Goal: Task Accomplishment & Management: Complete application form

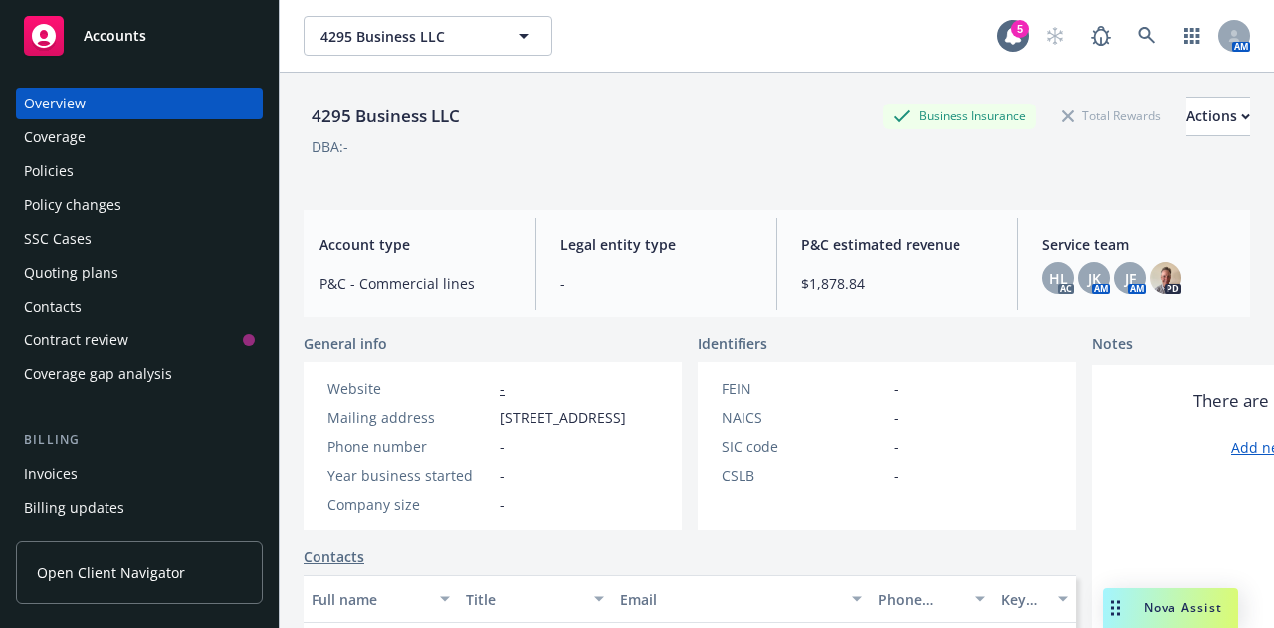
click at [163, 50] on div "Accounts" at bounding box center [139, 36] width 231 height 40
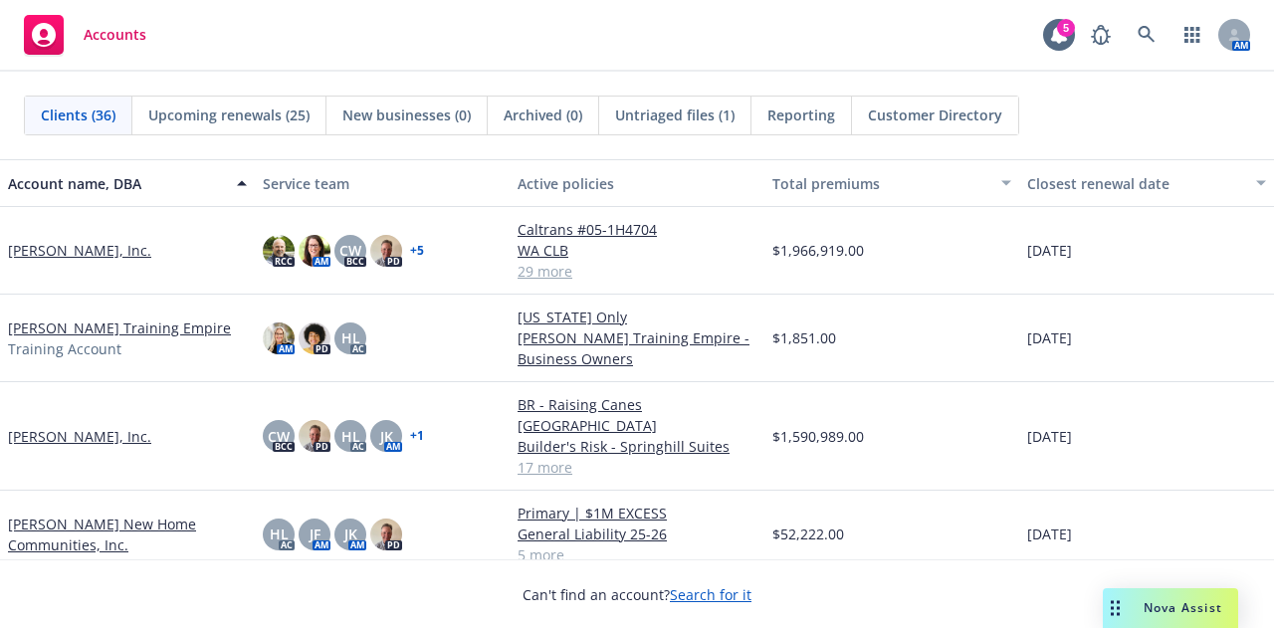
scroll to position [871, 0]
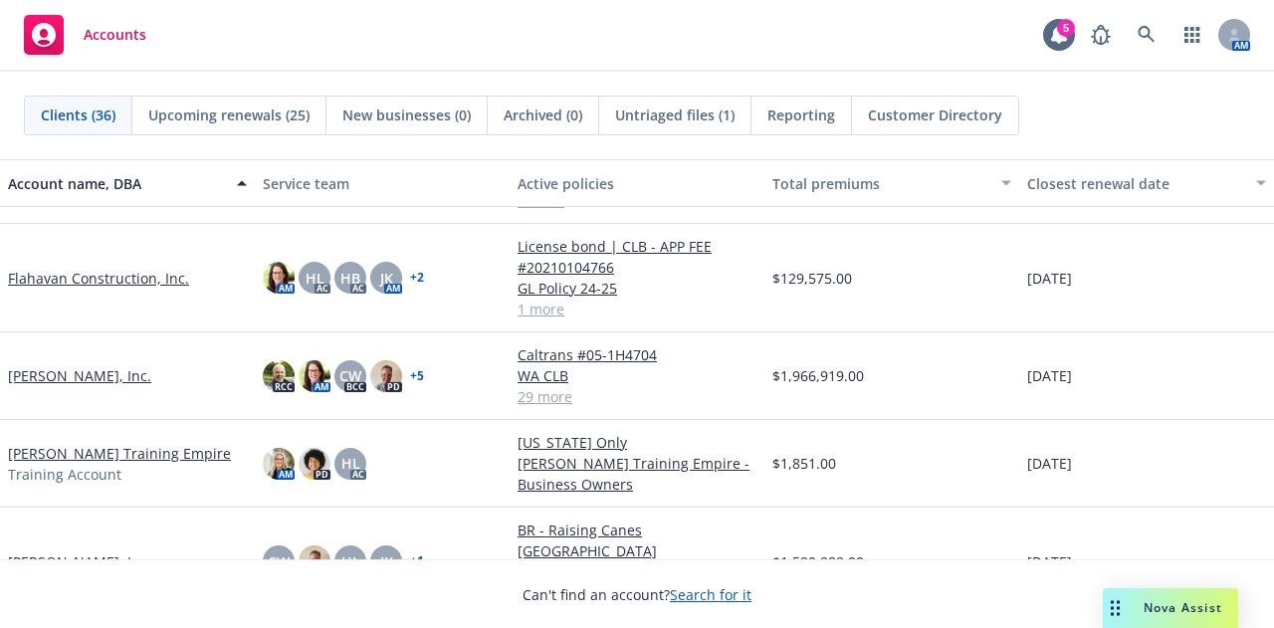
click at [59, 365] on link "[PERSON_NAME], Inc." at bounding box center [79, 375] width 143 height 21
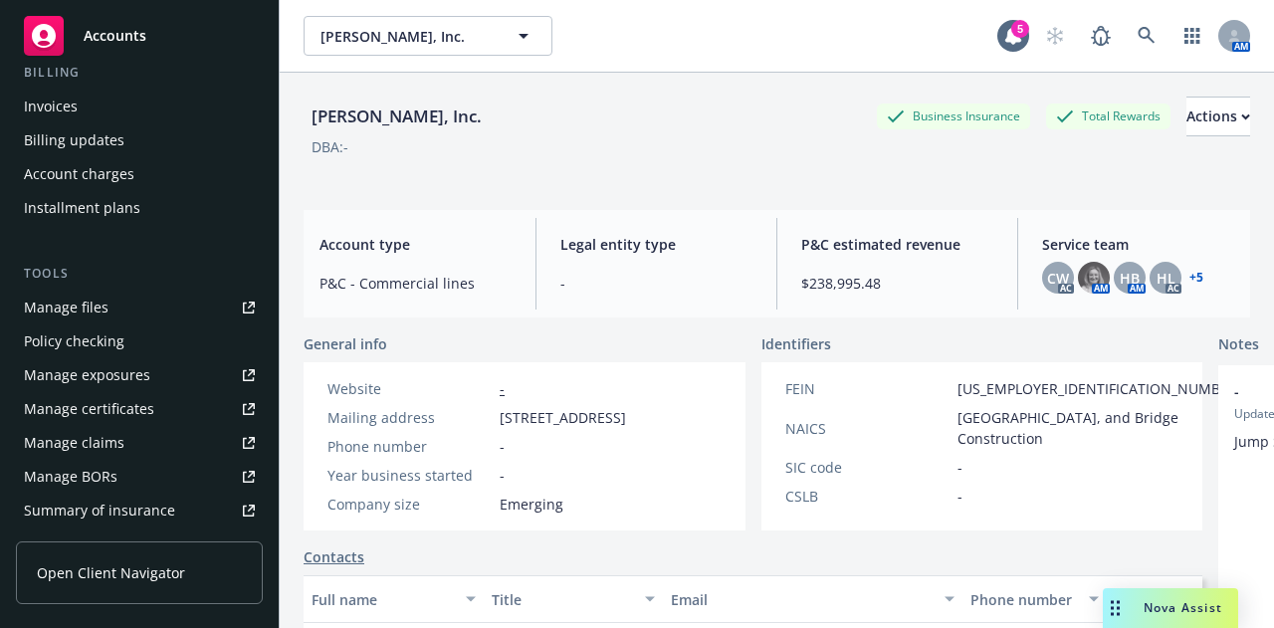
scroll to position [415, 0]
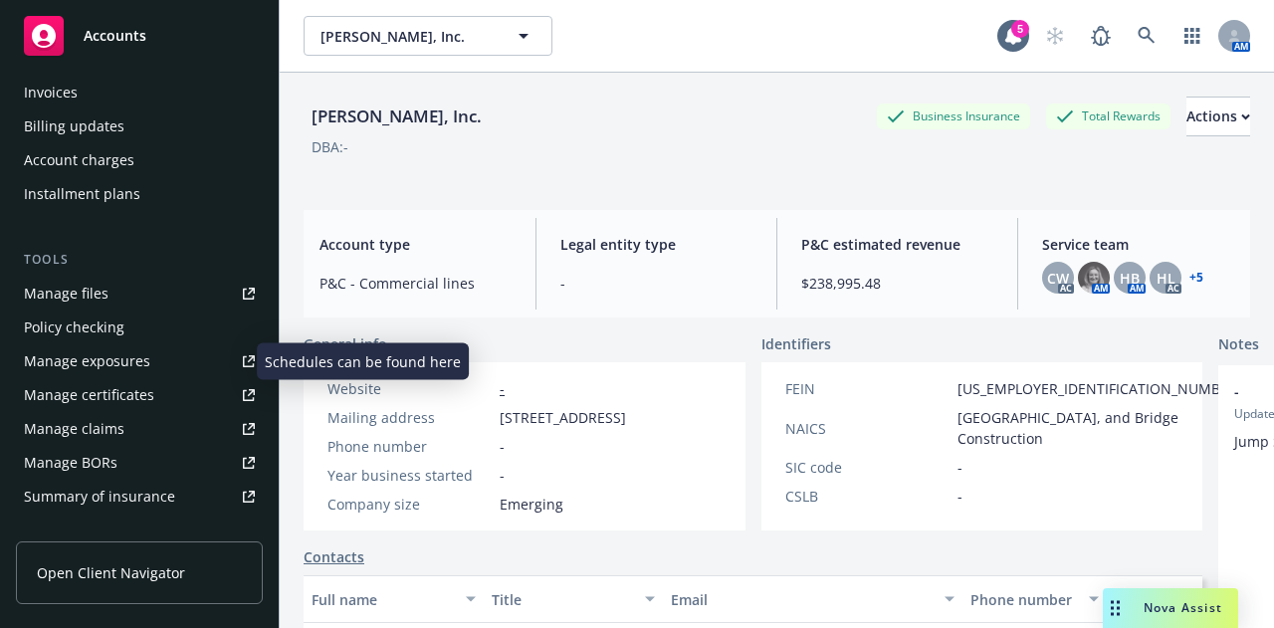
click at [133, 358] on div "Manage exposures" at bounding box center [87, 361] width 126 height 32
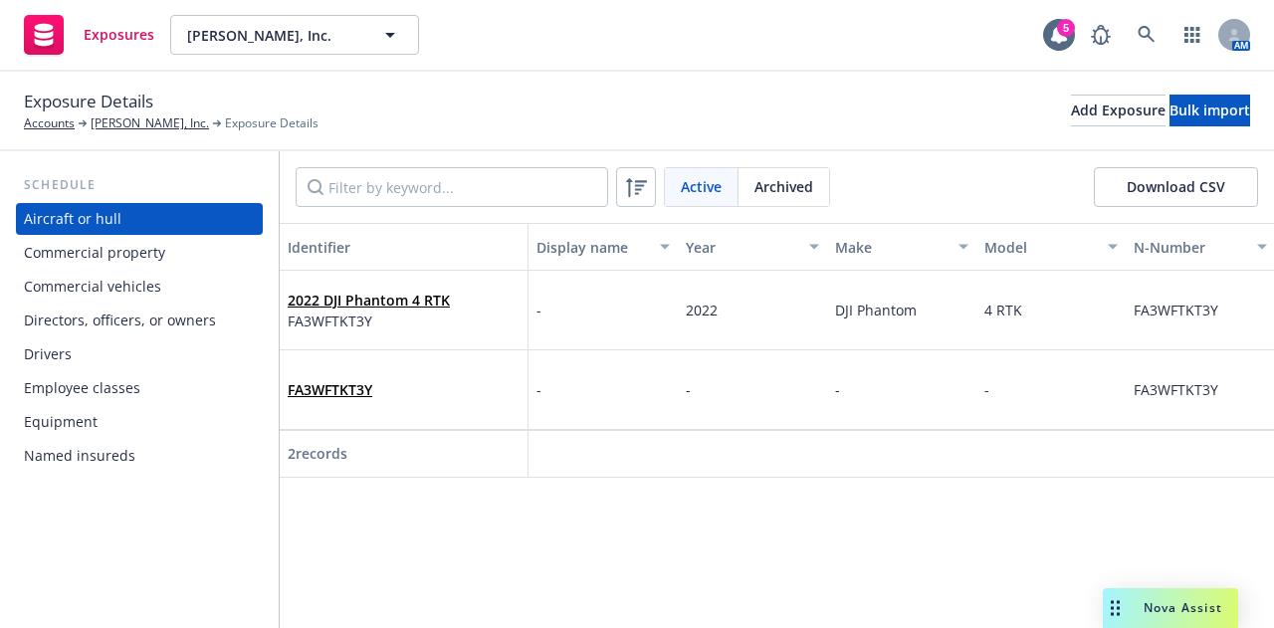
click at [123, 287] on div "Commercial vehicles" at bounding box center [92, 287] width 137 height 32
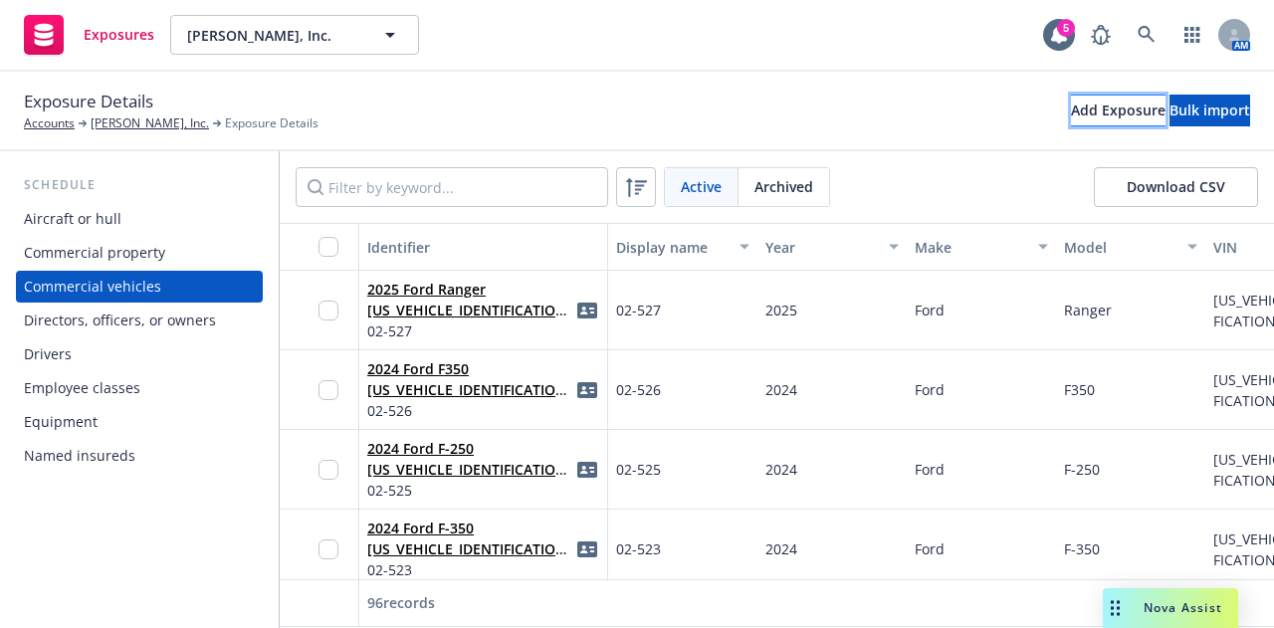
click at [1071, 103] on div "Add Exposure" at bounding box center [1118, 111] width 95 height 30
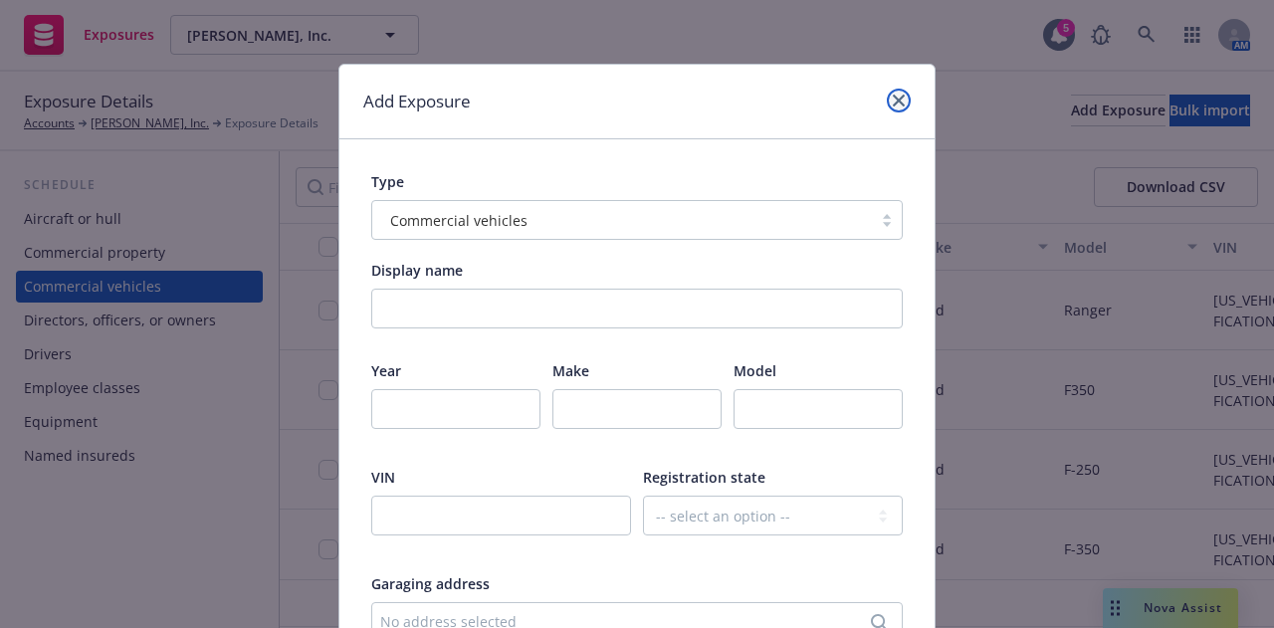
click at [893, 101] on icon "close" at bounding box center [899, 101] width 12 height 12
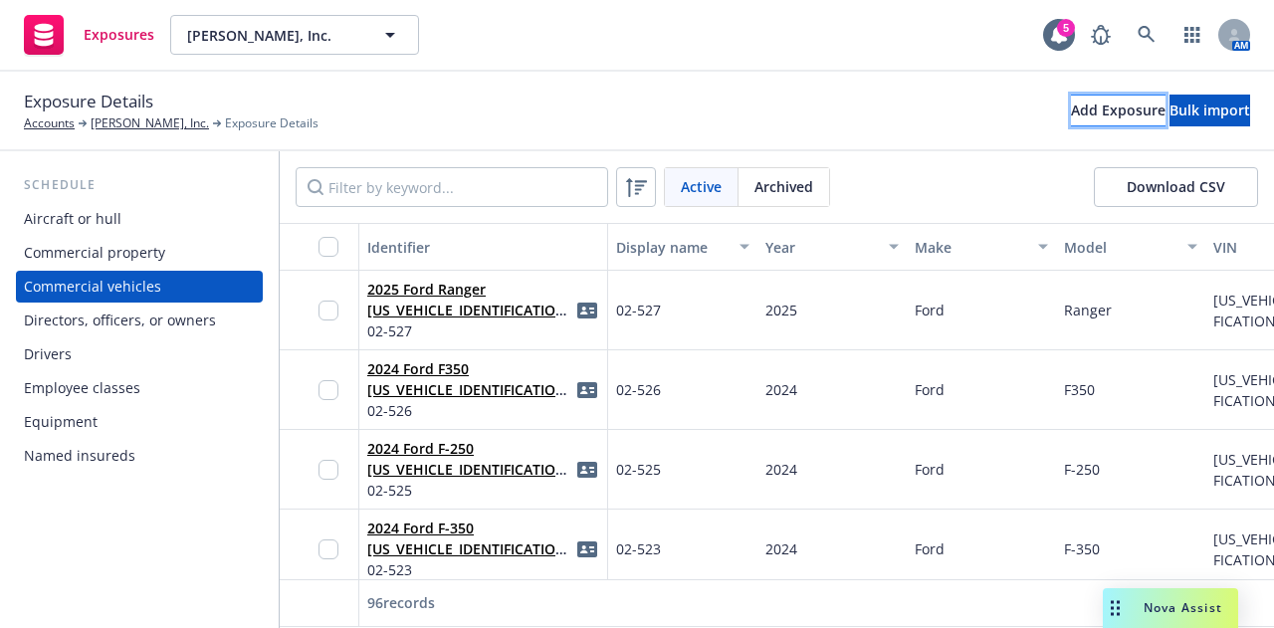
click at [1071, 108] on div "Add Exposure" at bounding box center [1118, 111] width 95 height 30
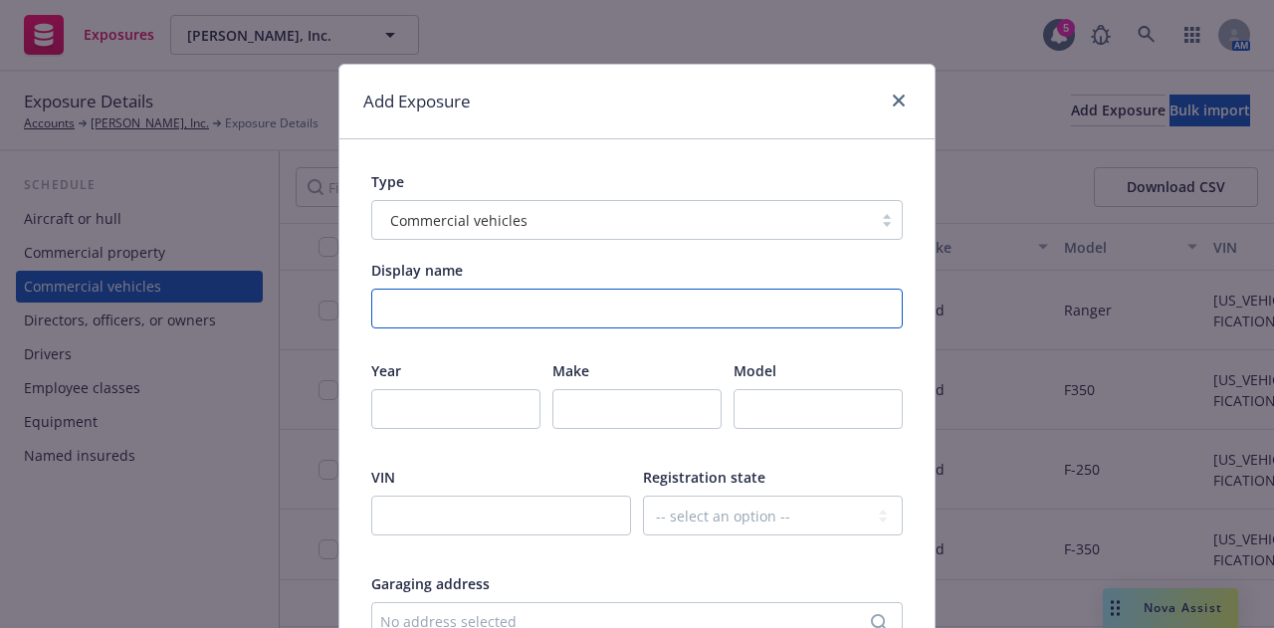
click at [563, 315] on input "Display name" at bounding box center [637, 309] width 532 height 40
paste input "02-528"
paste input "2025 Ford F-150 Lariat"
type input "02-528 2025 Ford F-150 Lariat"
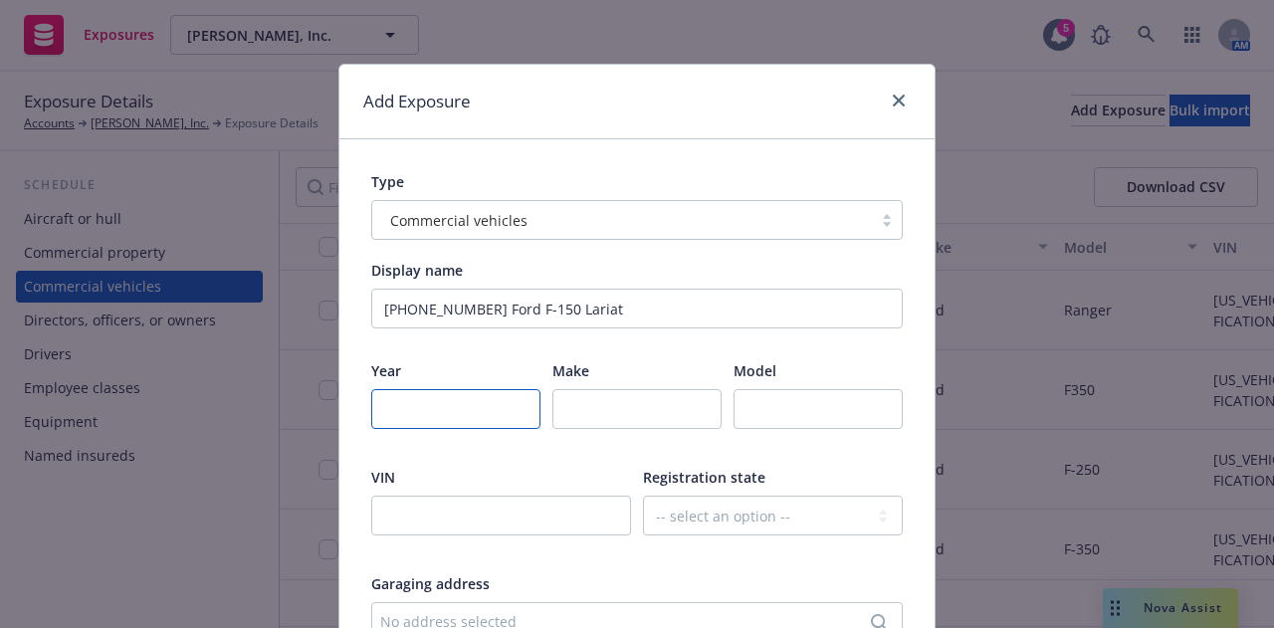
click at [426, 395] on input "number" at bounding box center [455, 409] width 169 height 40
type input "2025"
click at [582, 417] on input "text" at bounding box center [637, 409] width 169 height 40
type input "Ford"
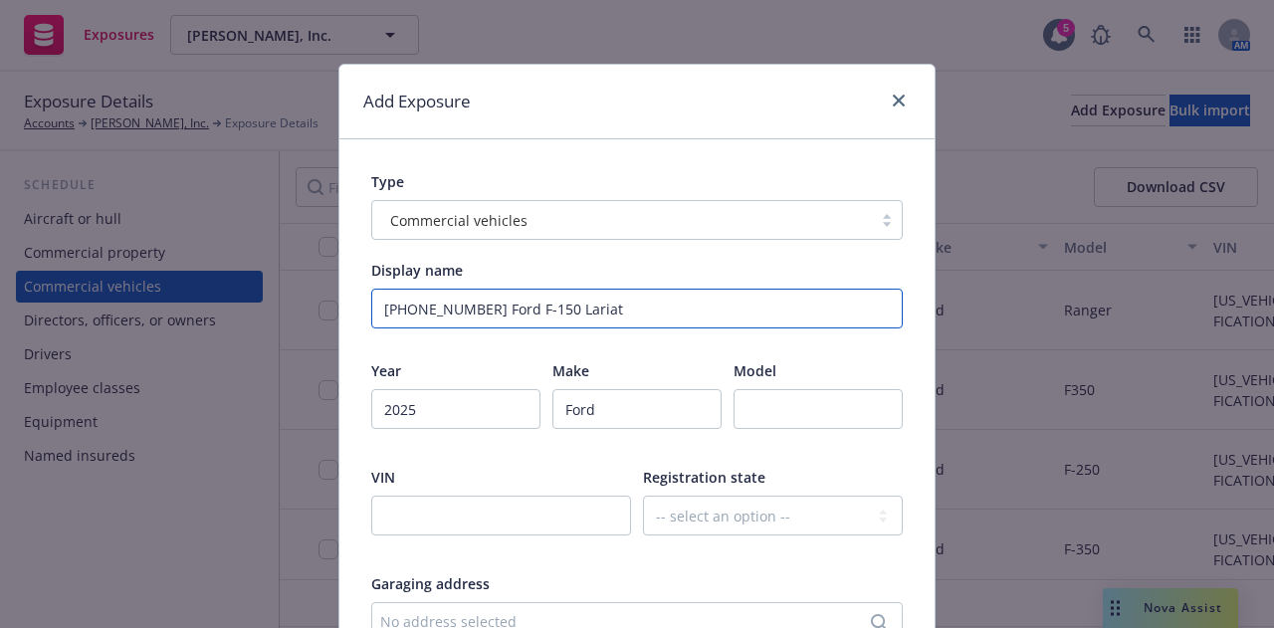
drag, startPoint x: 490, startPoint y: 306, endPoint x: 577, endPoint y: 293, distance: 88.6
click at [577, 293] on input "02-528 2025 Ford F-150 Lariat" at bounding box center [637, 309] width 532 height 40
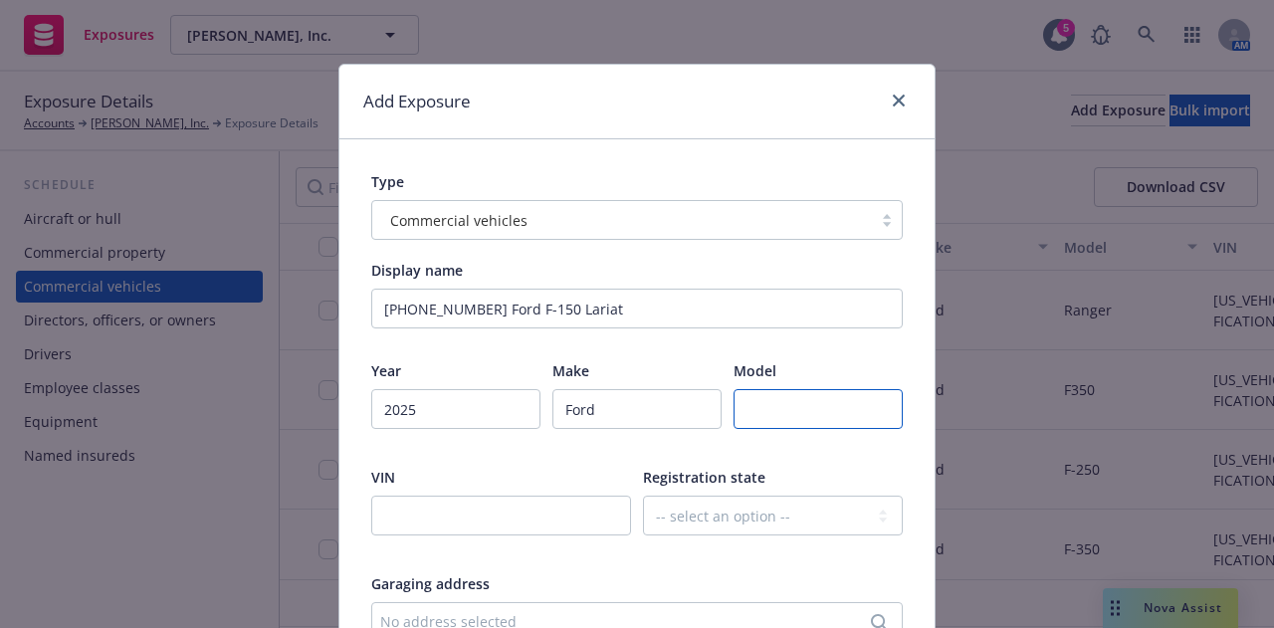
click at [807, 412] on input "text" at bounding box center [818, 409] width 169 height 40
paste input "F-150 Lariat"
click at [744, 411] on input "F-150 Lariat" at bounding box center [818, 409] width 169 height 40
type input "F-150 Lariat"
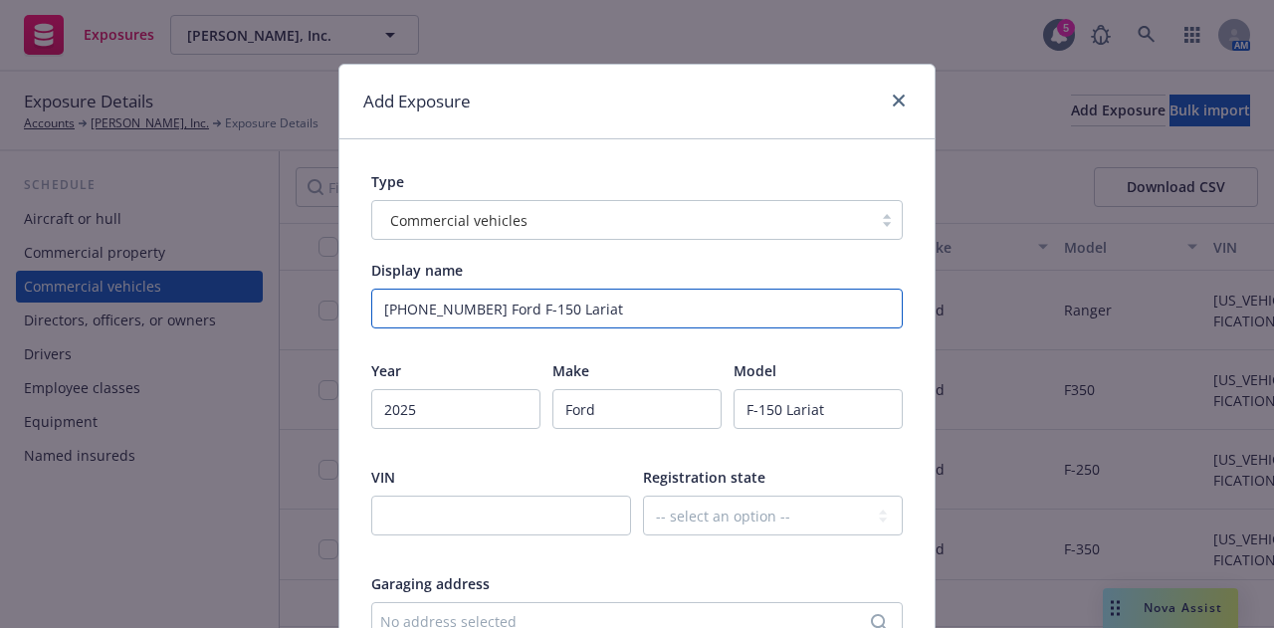
drag, startPoint x: 420, startPoint y: 305, endPoint x: 623, endPoint y: 297, distance: 203.3
click at [623, 297] on input "02-528 2025 Ford F-150 Lariat" at bounding box center [637, 309] width 532 height 40
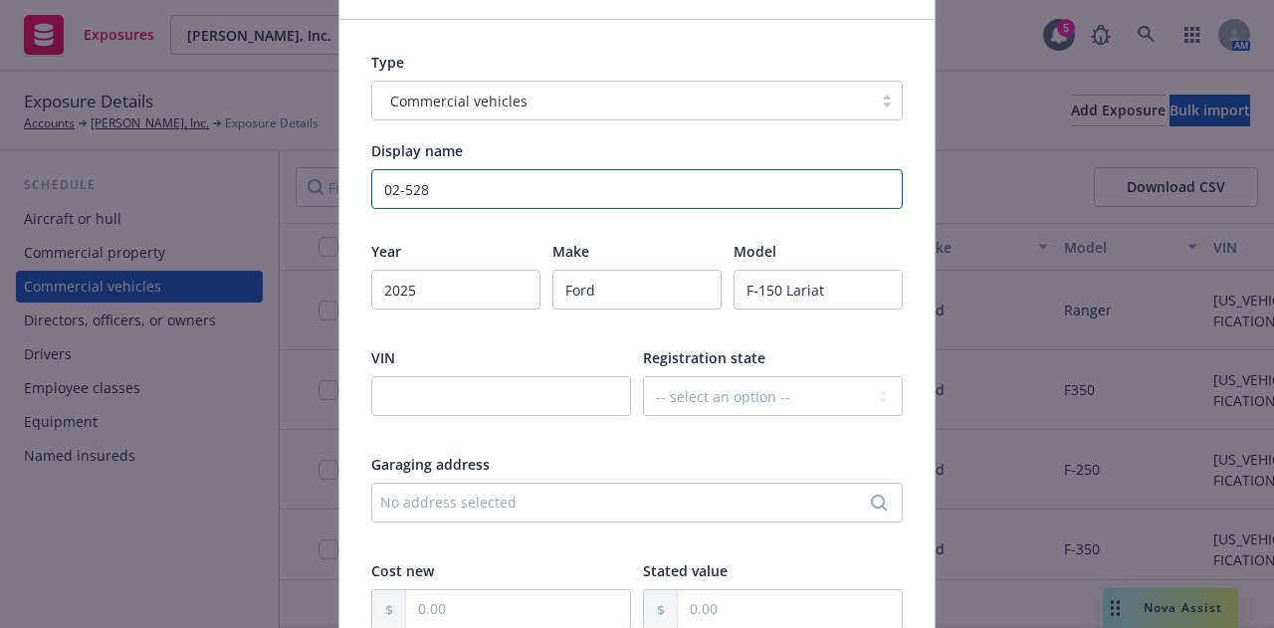
type input "02-528"
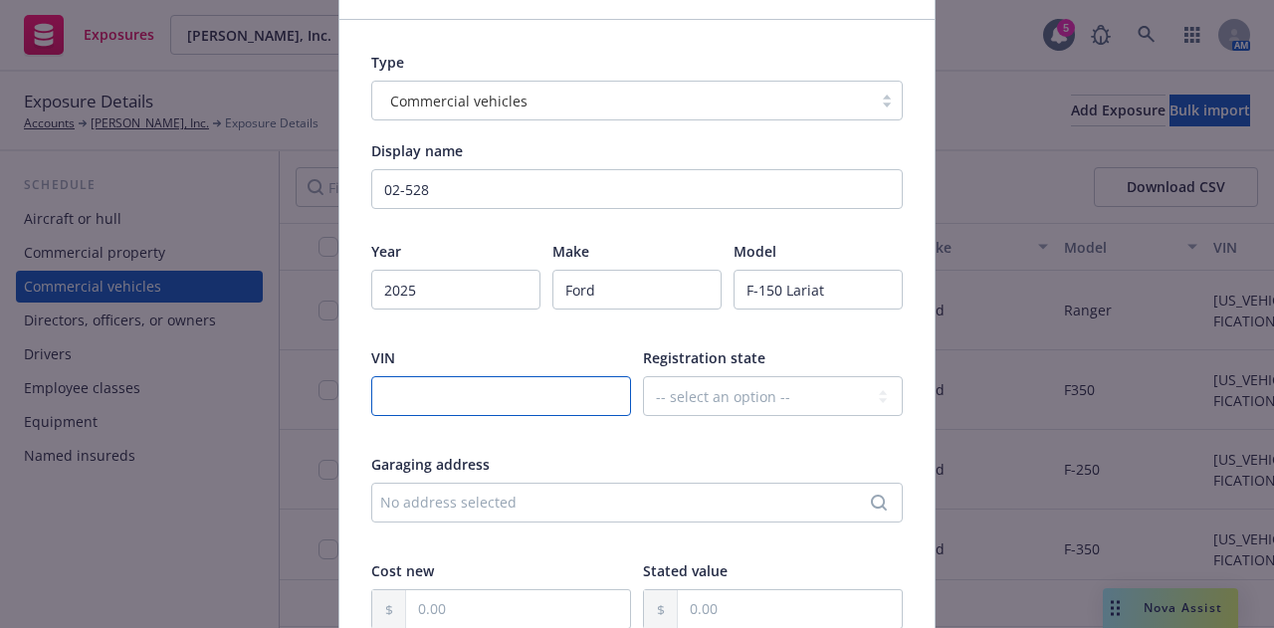
click at [567, 397] on input "text" at bounding box center [501, 396] width 260 height 40
paste input "1FTFW5LDXSFB42926"
type input "1FTFW5LDXSFB42926"
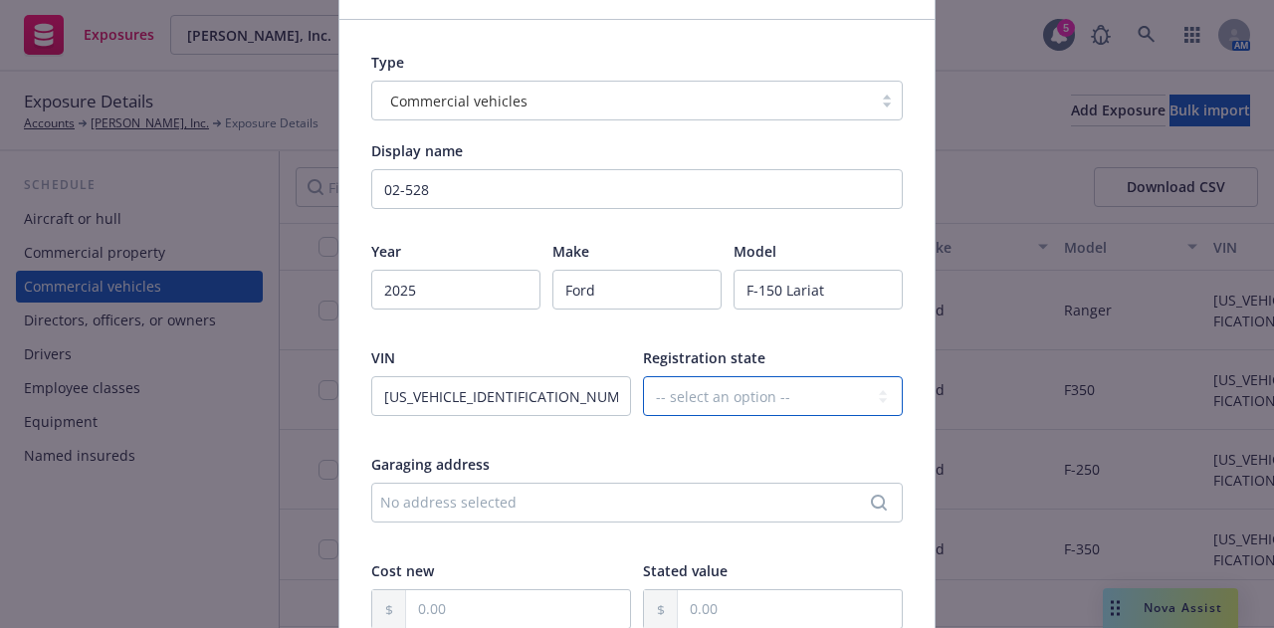
click at [723, 387] on select "-- select an option -- Alaska Alabama Arkansas American Samoa Arizona Californi…" at bounding box center [773, 396] width 260 height 40
select select "CA"
click at [643, 376] on select "-- select an option -- Alaska Alabama Arkansas American Samoa Arizona Californi…" at bounding box center [773, 396] width 260 height 40
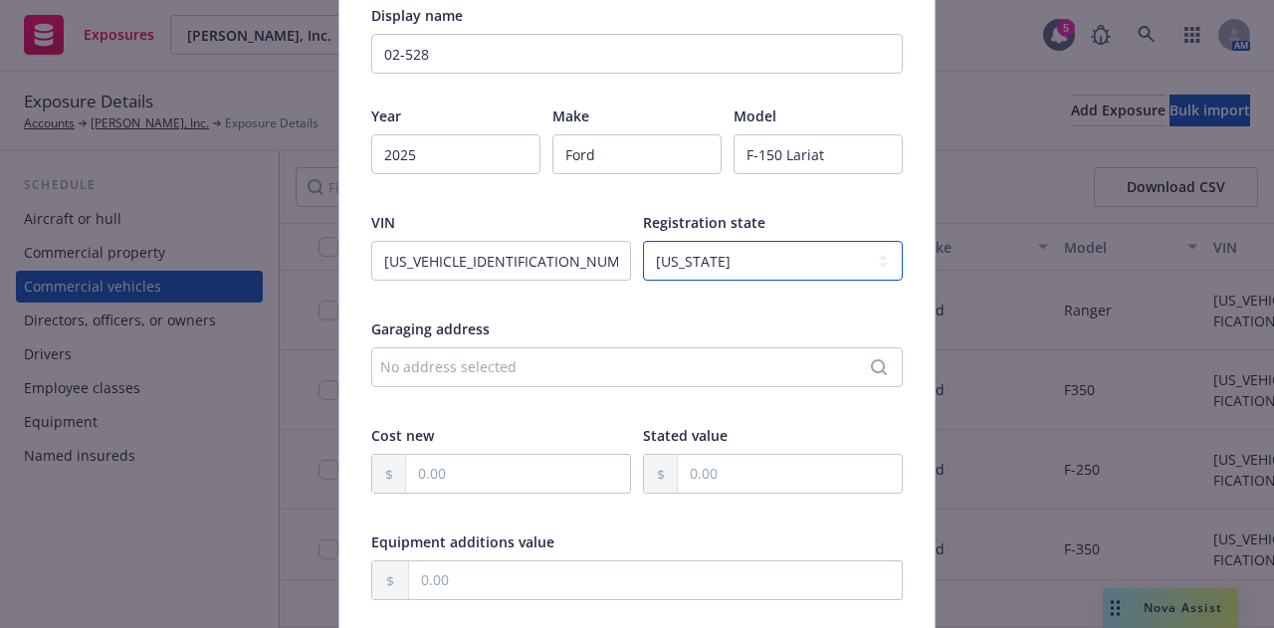
scroll to position [256, 0]
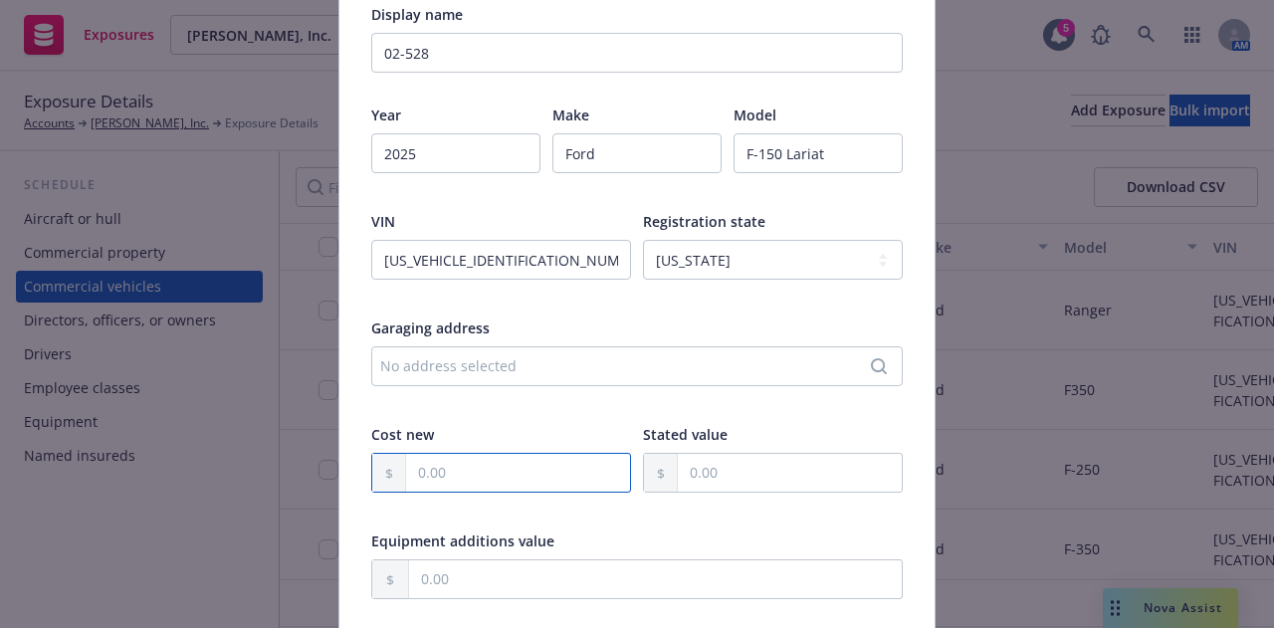
click at [508, 477] on input "text" at bounding box center [518, 473] width 224 height 38
paste input "80,889.48"
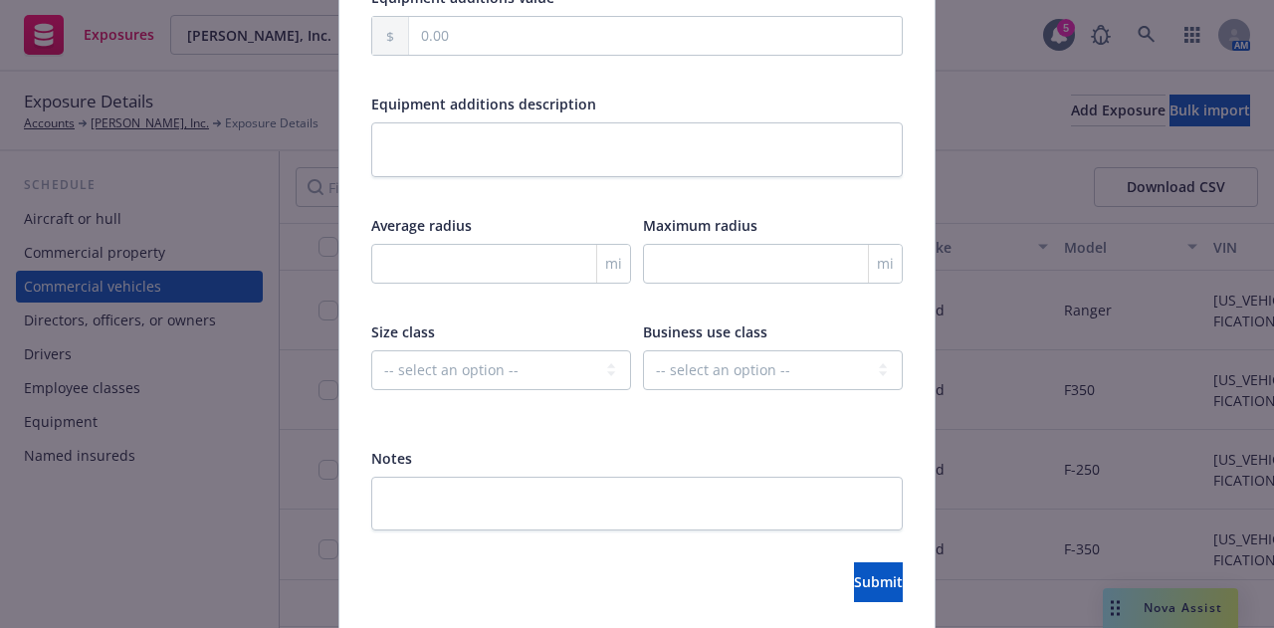
scroll to position [867, 0]
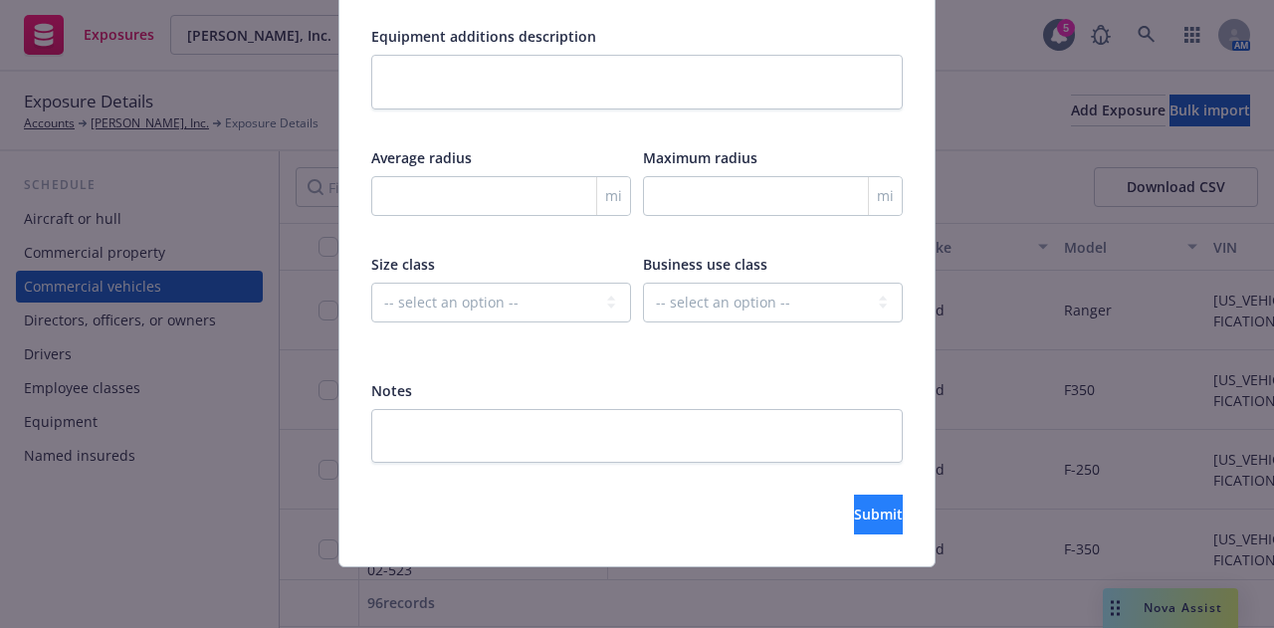
type input "80,889.48"
click at [854, 513] on button "Submit" at bounding box center [878, 515] width 49 height 40
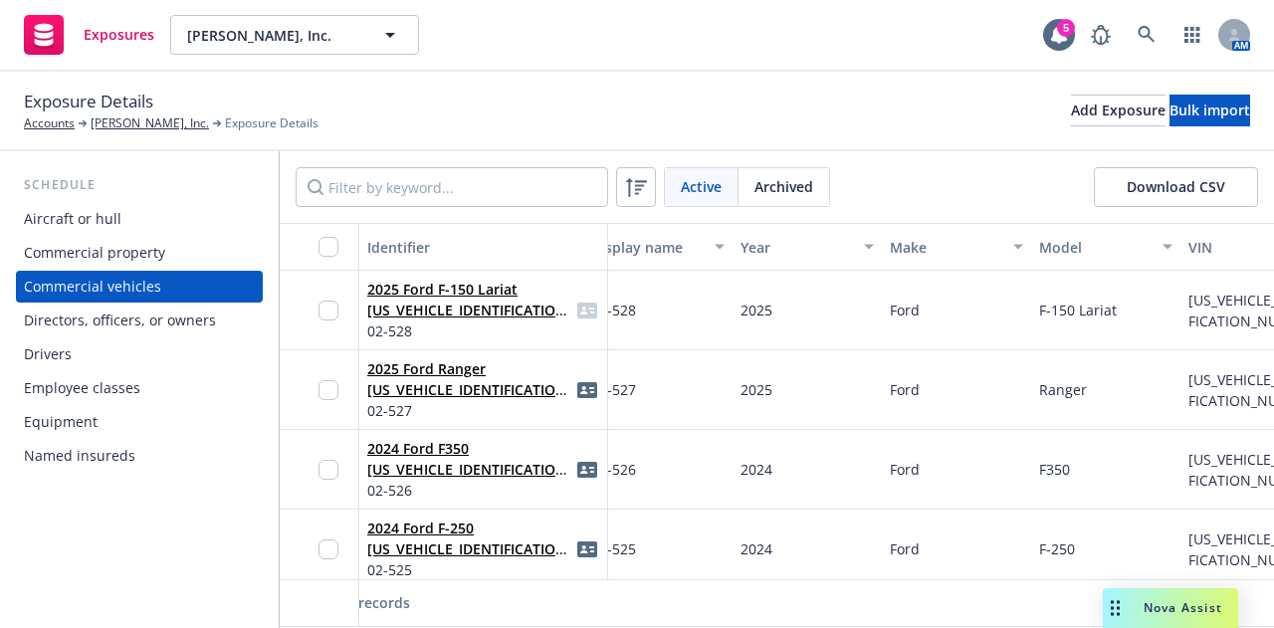
scroll to position [0, 0]
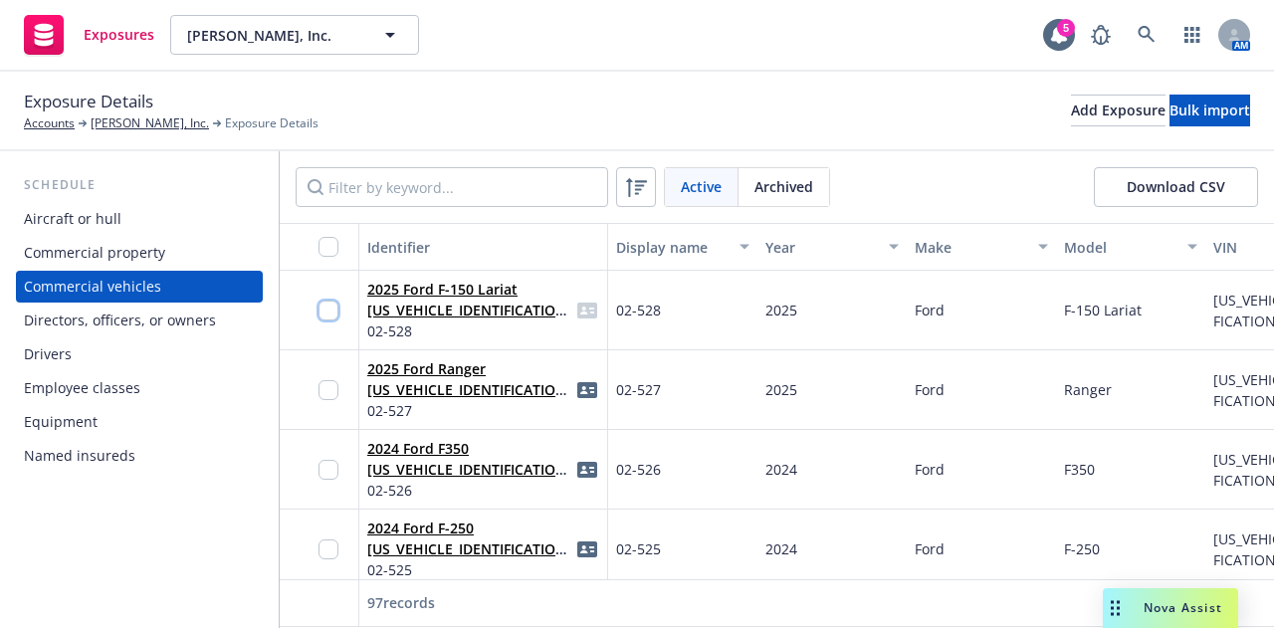
click at [328, 308] on input "checkbox" at bounding box center [329, 311] width 20 height 20
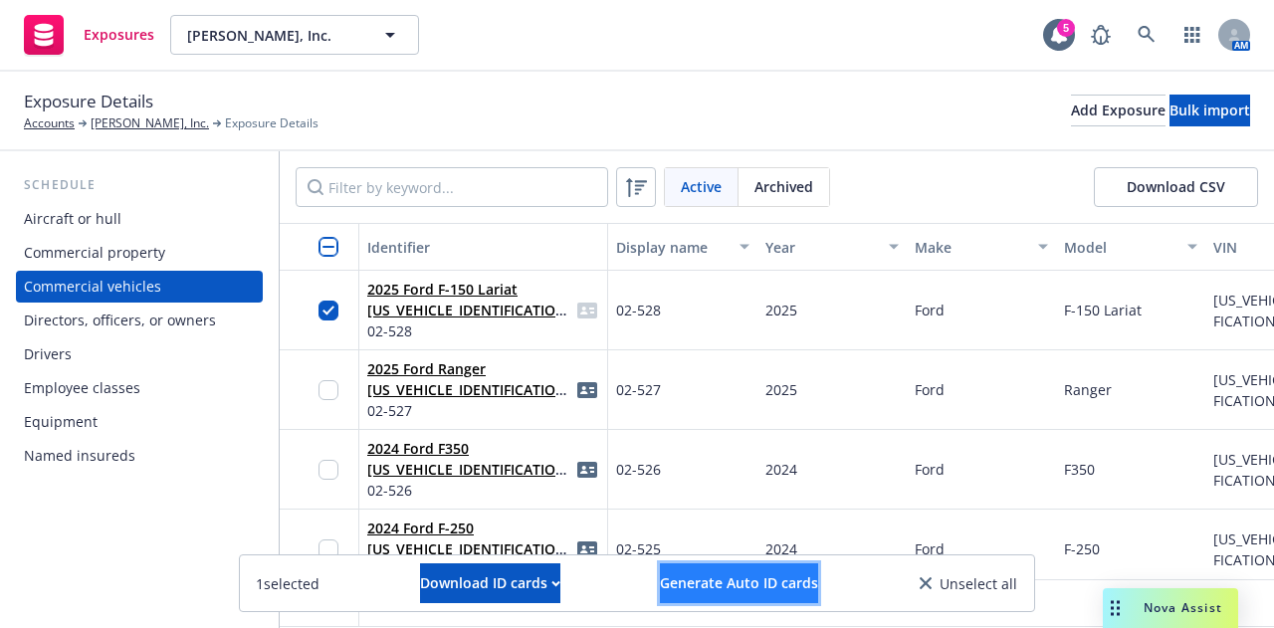
click at [713, 570] on button "Generate Auto ID cards" at bounding box center [739, 584] width 158 height 40
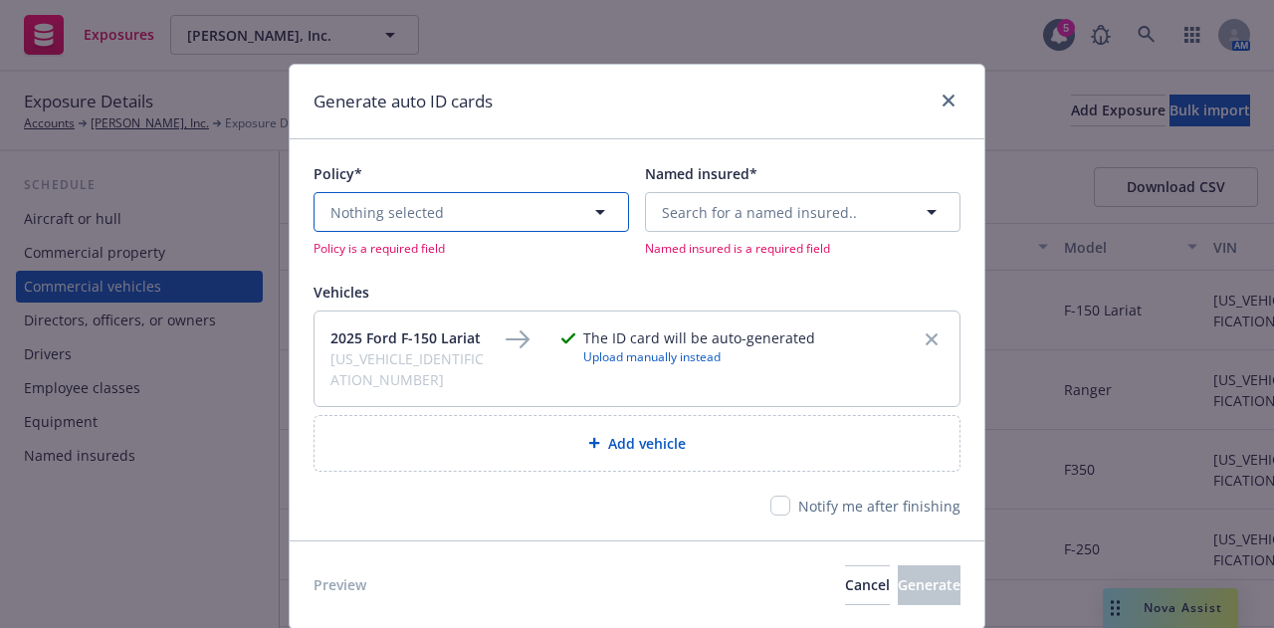
click at [441, 213] on button "Nothing selected" at bounding box center [472, 212] width 316 height 40
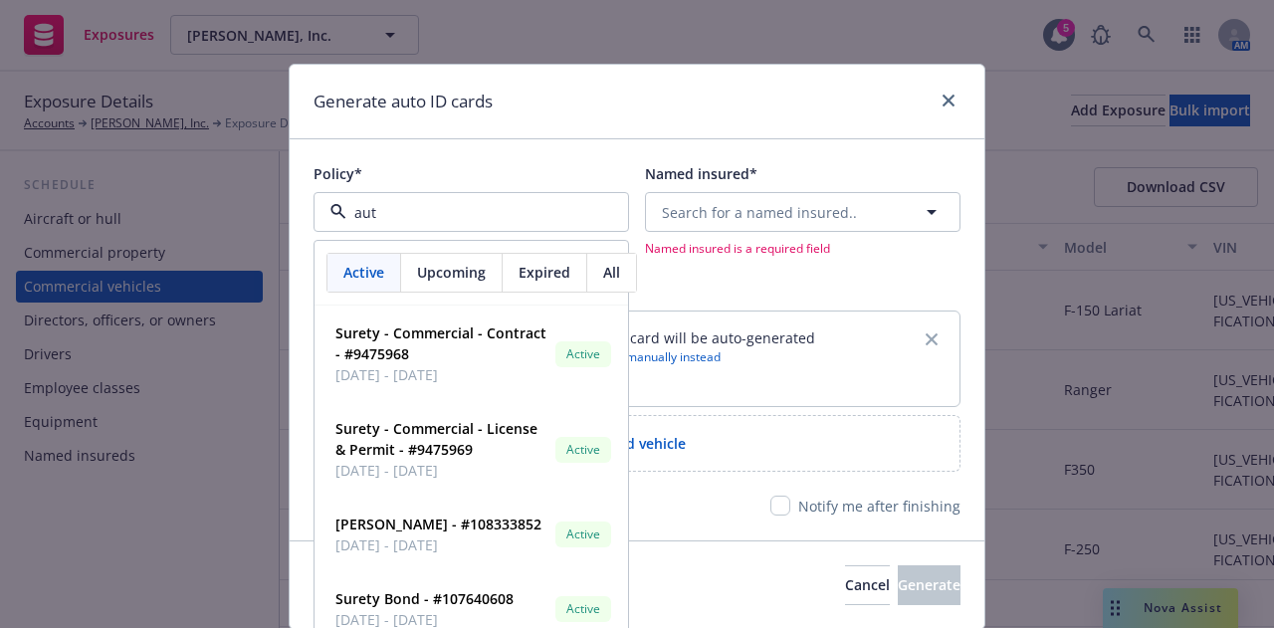
type input "auto"
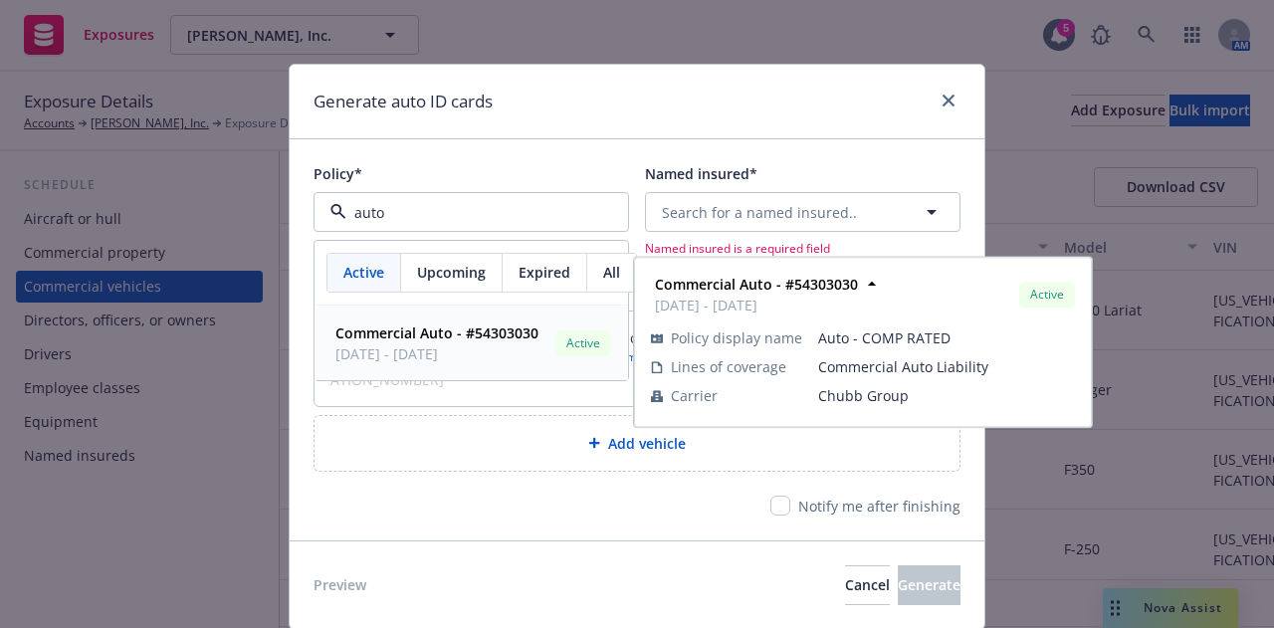
click at [421, 330] on strong "Commercial Auto - #54303030" at bounding box center [437, 333] width 203 height 19
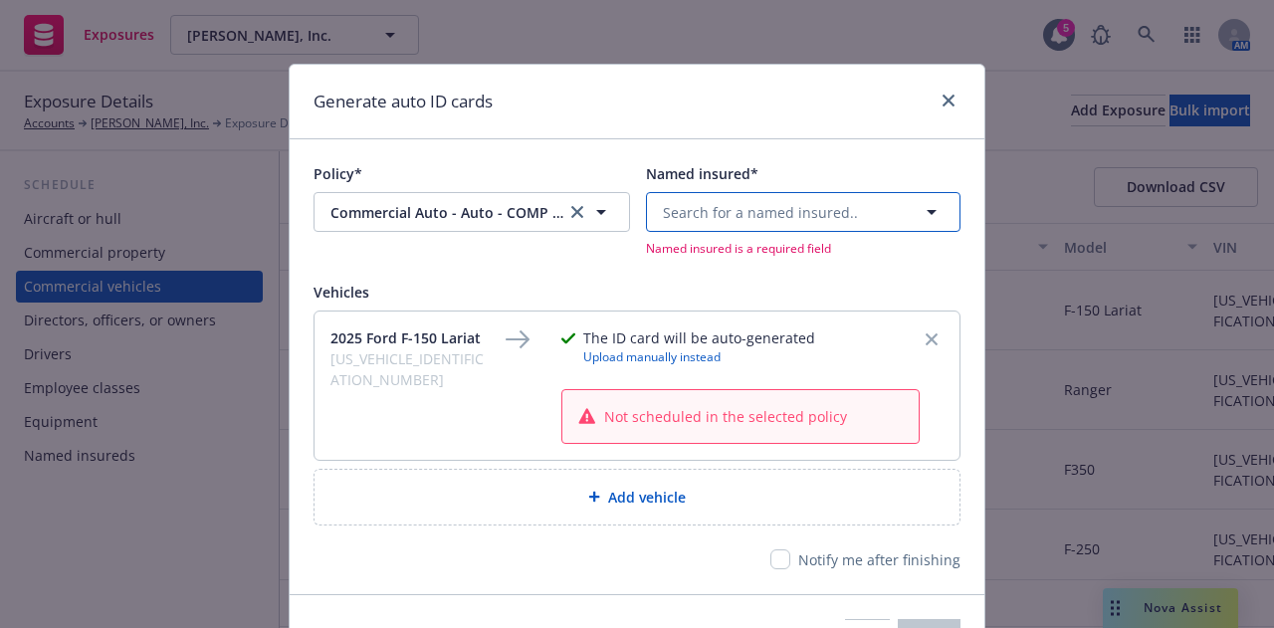
click at [673, 217] on span "Search for a named insured.." at bounding box center [760, 212] width 195 height 21
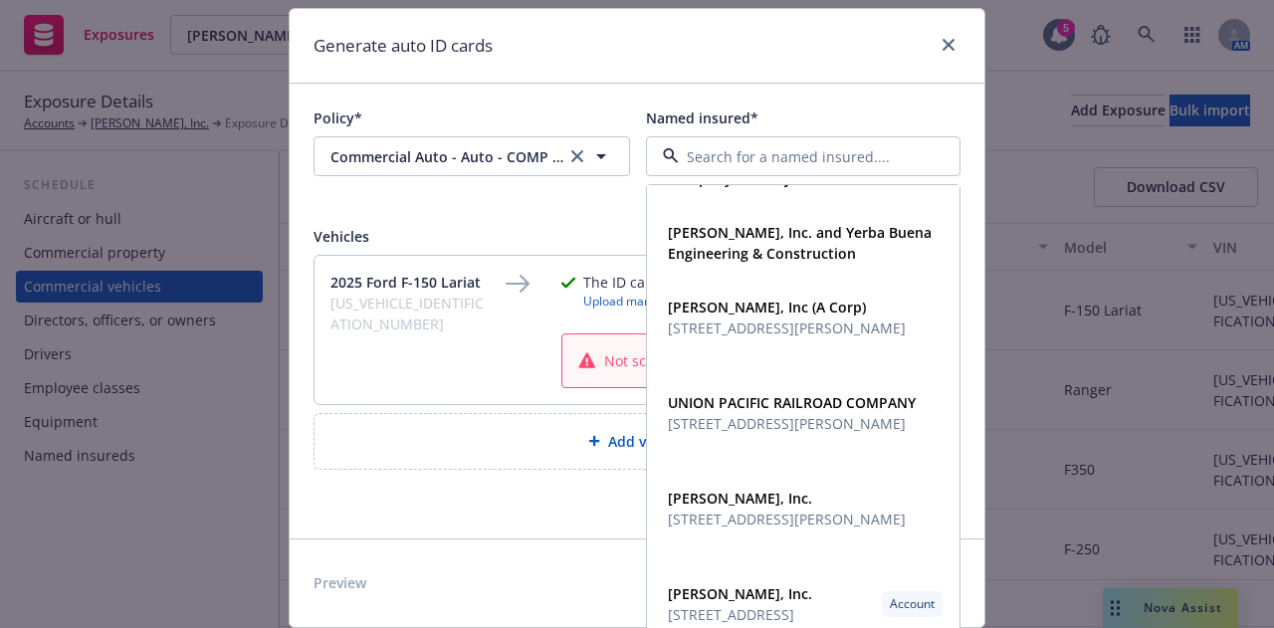
scroll to position [115, 0]
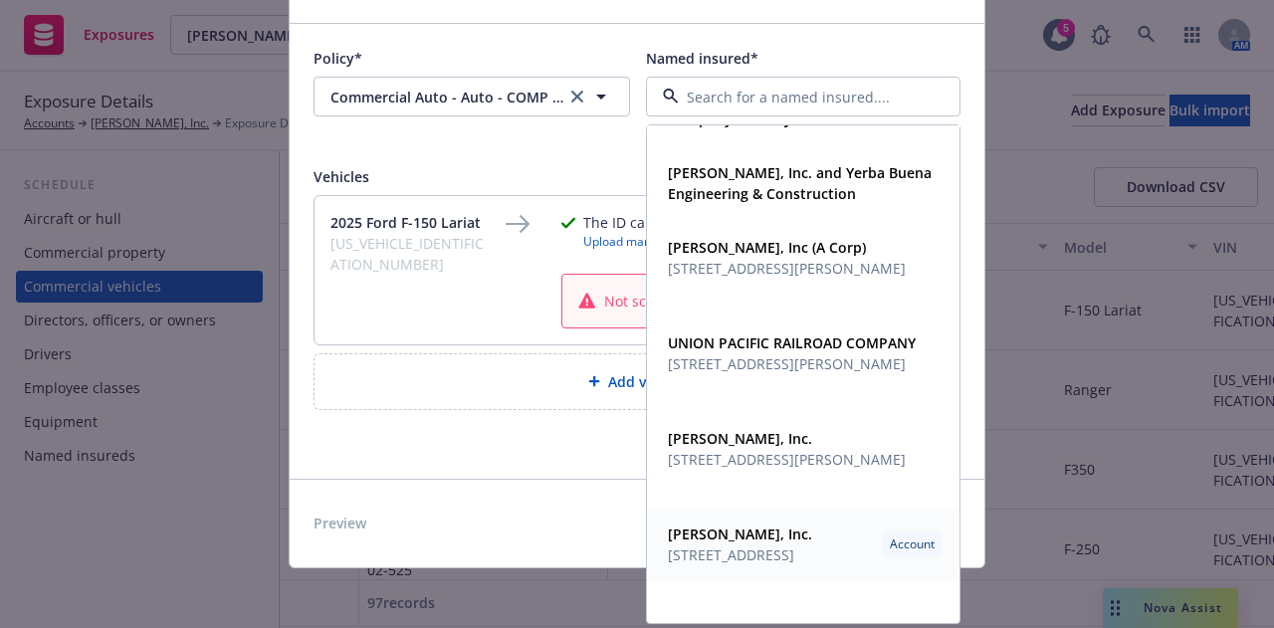
click at [732, 559] on span "1777 Oakland Blvd., Ste. 300, Walnut Creek, CA, 94596, USA" at bounding box center [740, 555] width 144 height 21
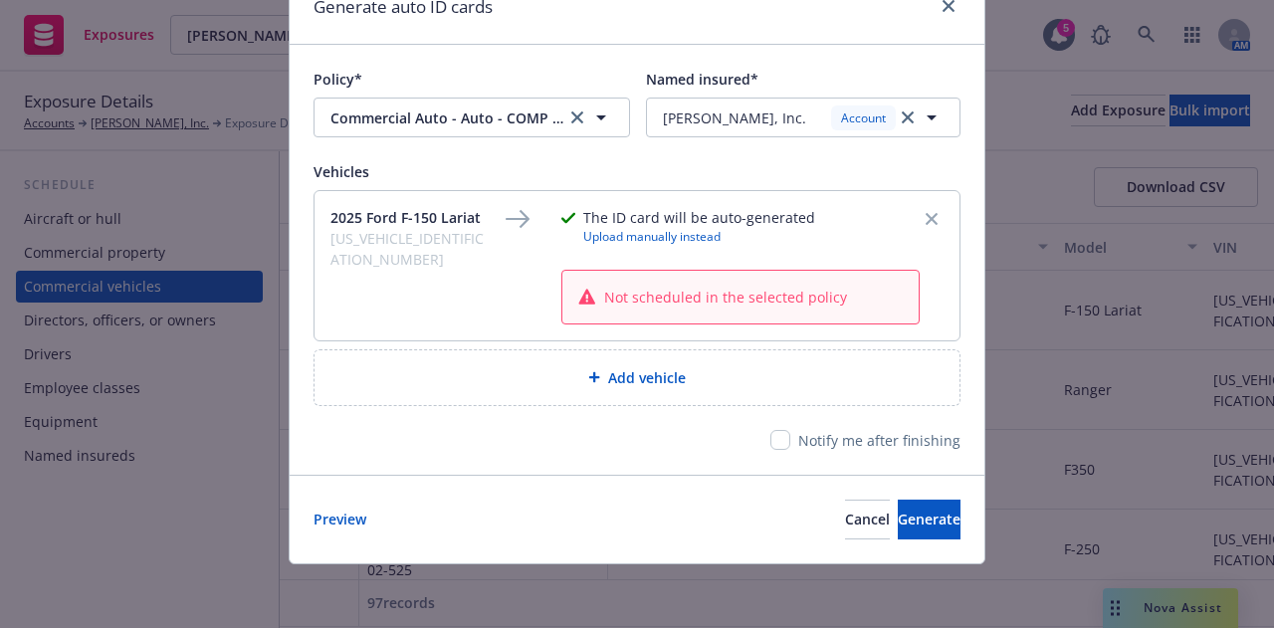
scroll to position [90, 0]
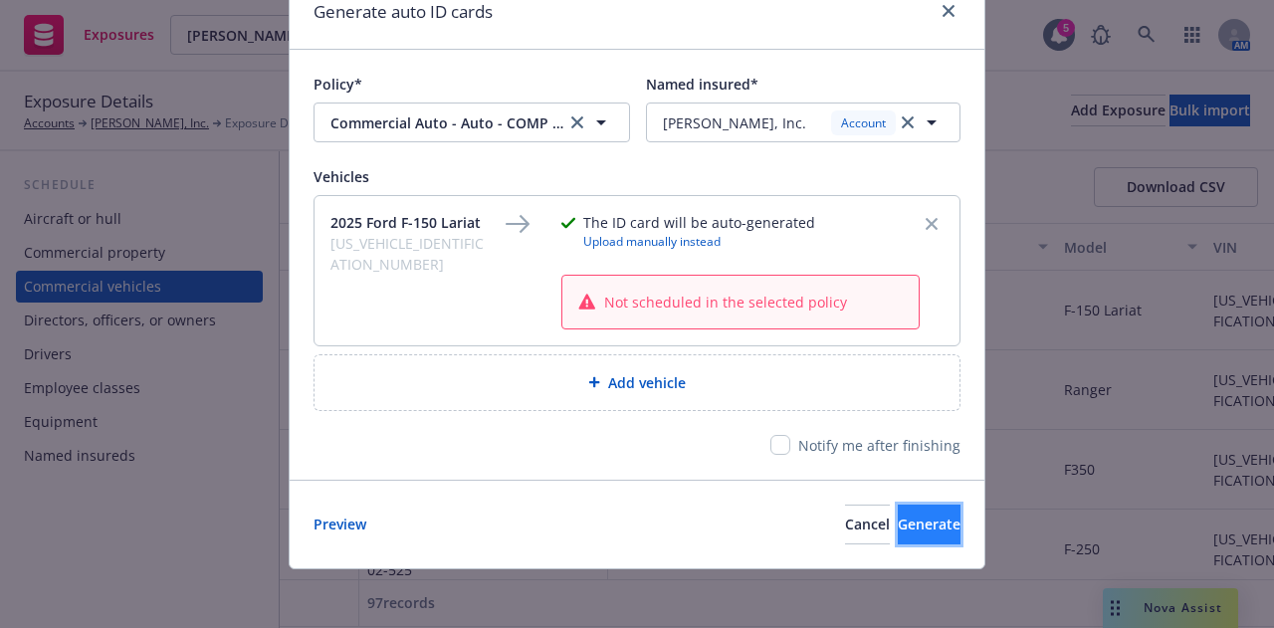
click at [898, 510] on button "Generate" at bounding box center [929, 525] width 63 height 40
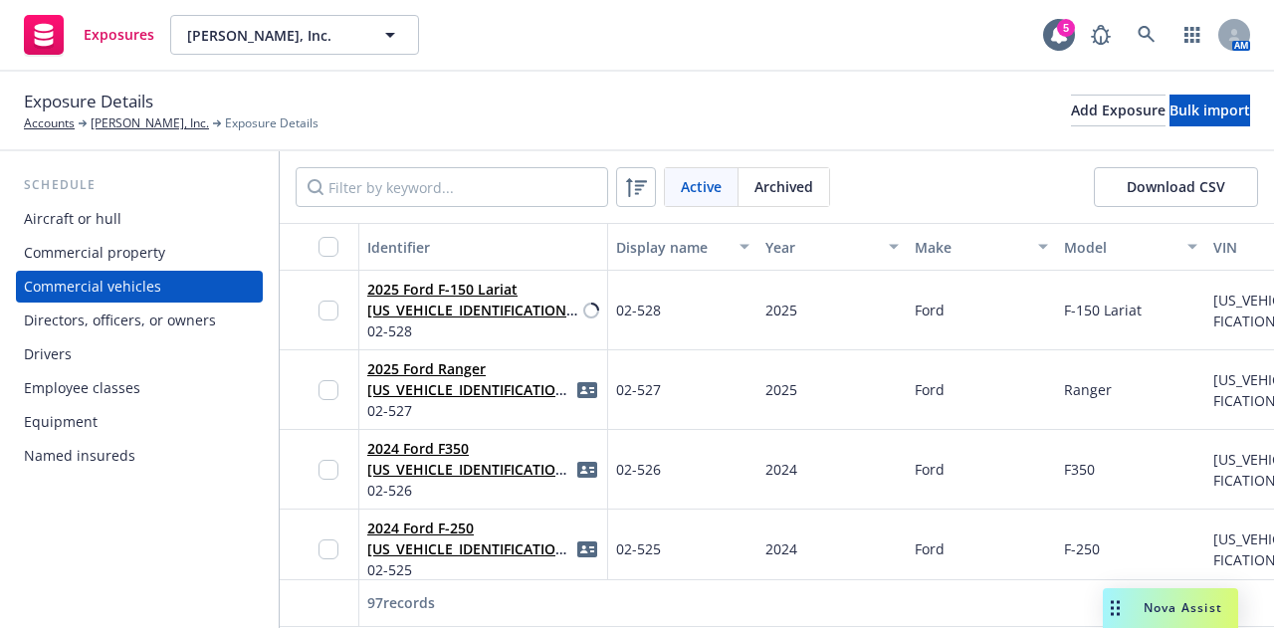
click at [201, 324] on div "Directors, officers, or owners" at bounding box center [120, 321] width 192 height 32
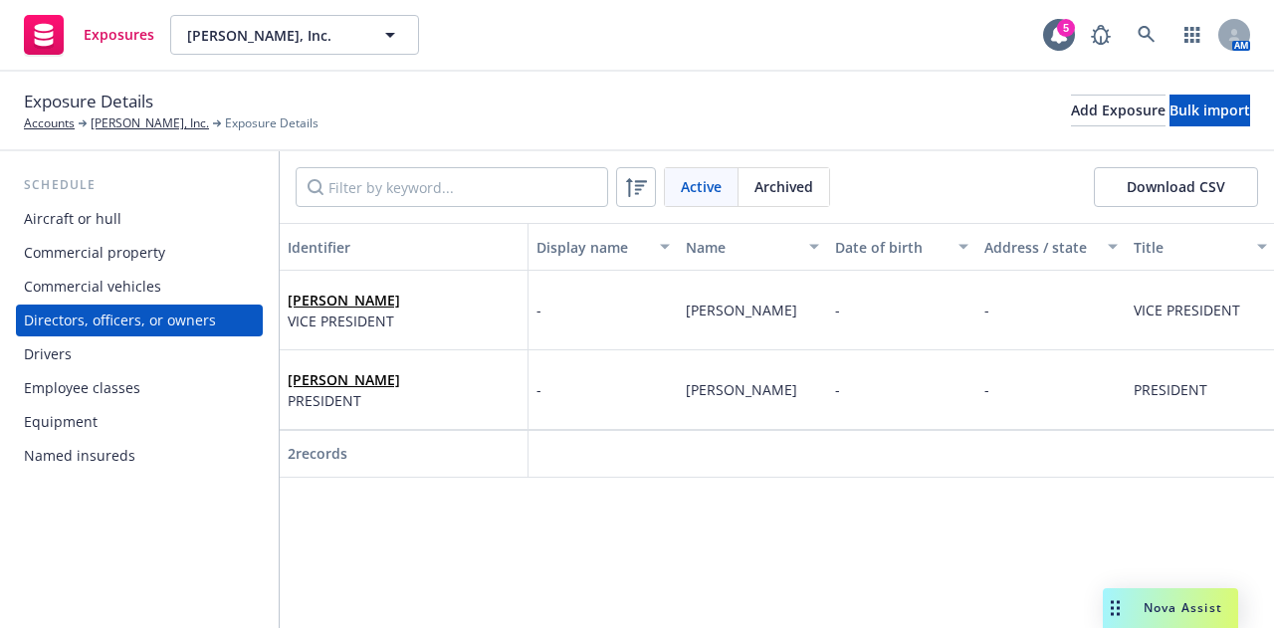
click at [182, 288] on div "Commercial vehicles" at bounding box center [139, 287] width 231 height 32
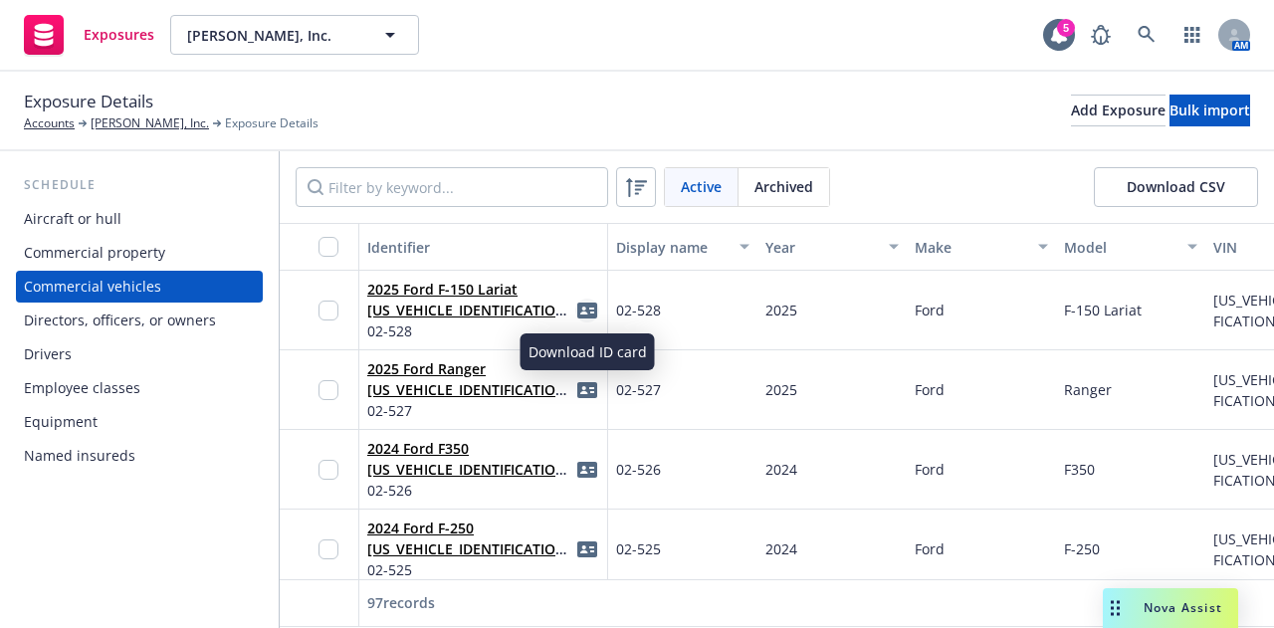
click at [587, 306] on icon "idCard" at bounding box center [587, 311] width 20 height 16
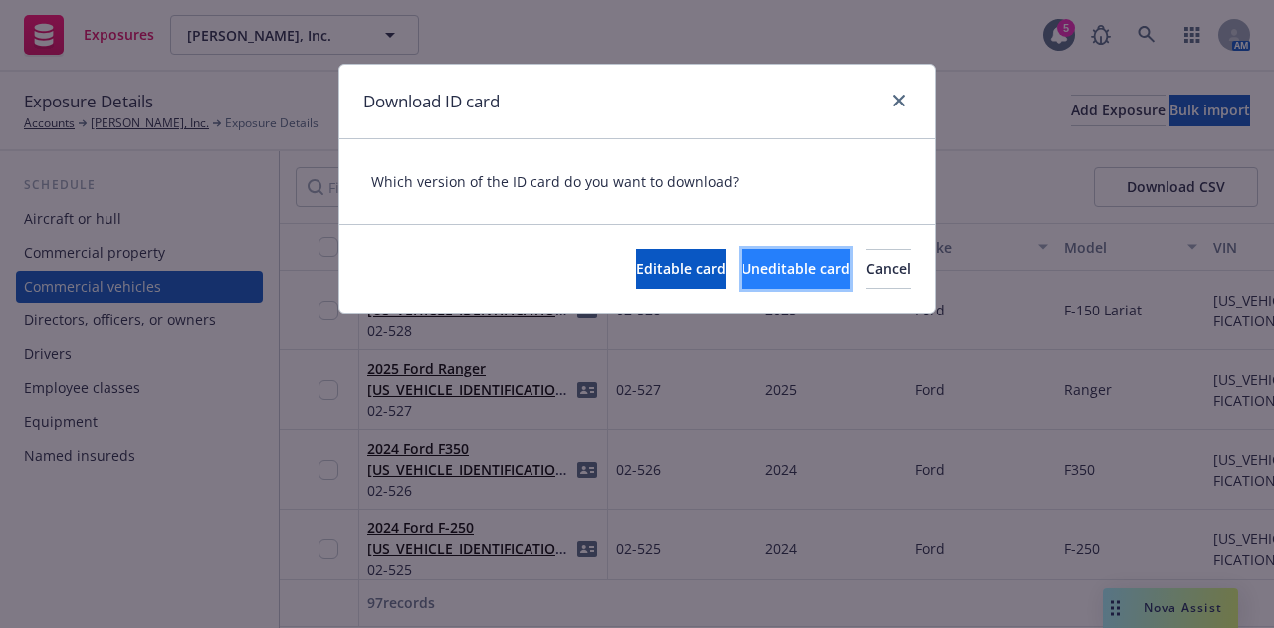
click at [742, 268] on span "Uneditable card" at bounding box center [796, 268] width 109 height 19
